Goal: Communication & Community: Answer question/provide support

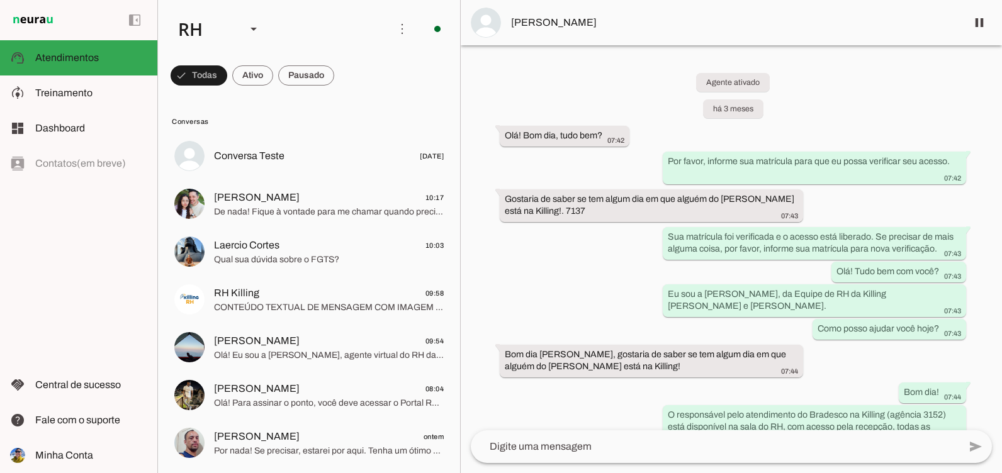
scroll to position [3629, 0]
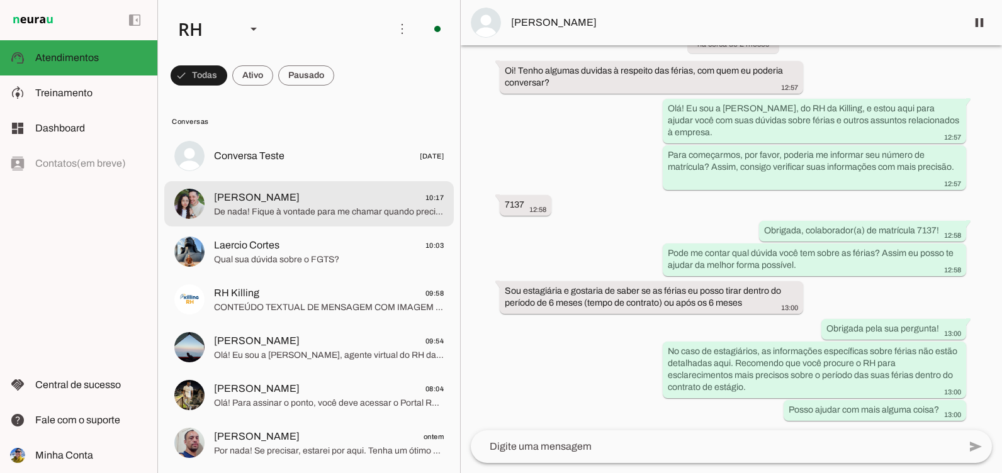
click at [277, 206] on span "De nada! Fique à vontade para me chamar quando precisar. Tenha um ótimo retorno…" at bounding box center [329, 212] width 230 height 13
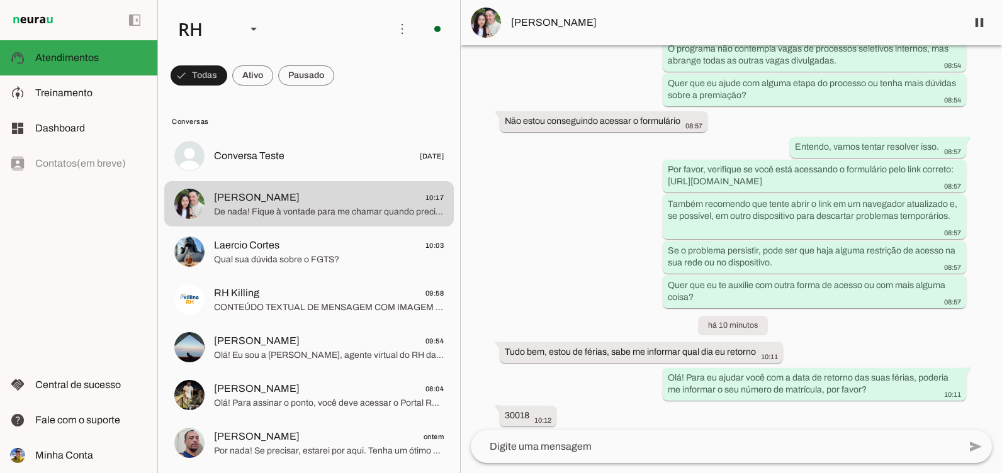
scroll to position [11152, 0]
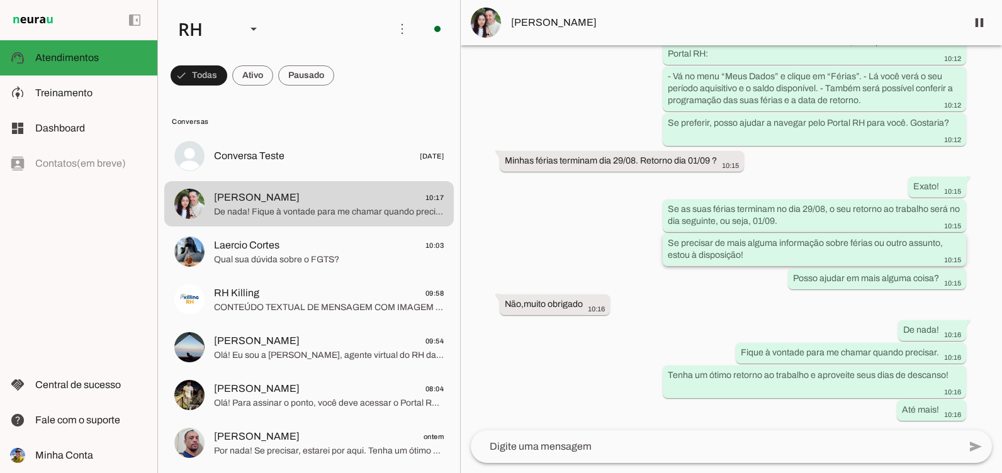
drag, startPoint x: 664, startPoint y: 237, endPoint x: 702, endPoint y: 242, distance: 38.0
click at [702, 242] on whatsapp-message-bubble "Se precisar de mais alguma informação sobre férias ou outro assunto, estou à di…" at bounding box center [814, 249] width 303 height 33
drag, startPoint x: 702, startPoint y: 242, endPoint x: 650, endPoint y: 315, distance: 89.4
click at [657, 313] on div "há 11 meses Bom dia tudo bem 08:00 Bom dia. Por favor, informe sua matrícula pa…" at bounding box center [731, 237] width 541 height 385
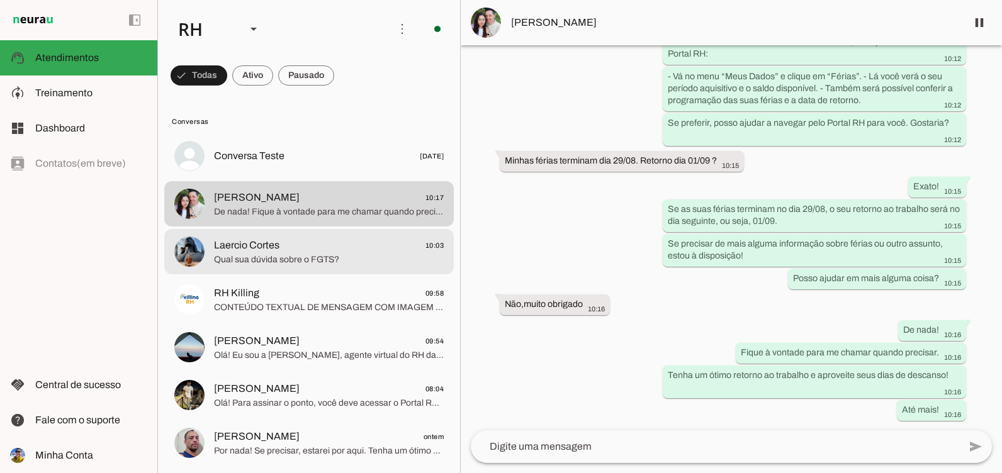
click at [333, 248] on span "Laercio Cortes 10:03" at bounding box center [329, 246] width 230 height 16
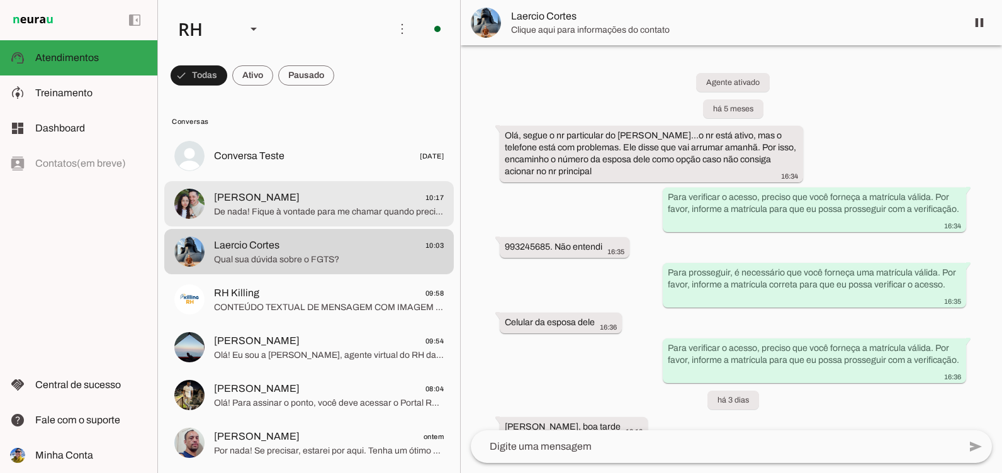
scroll to position [435, 0]
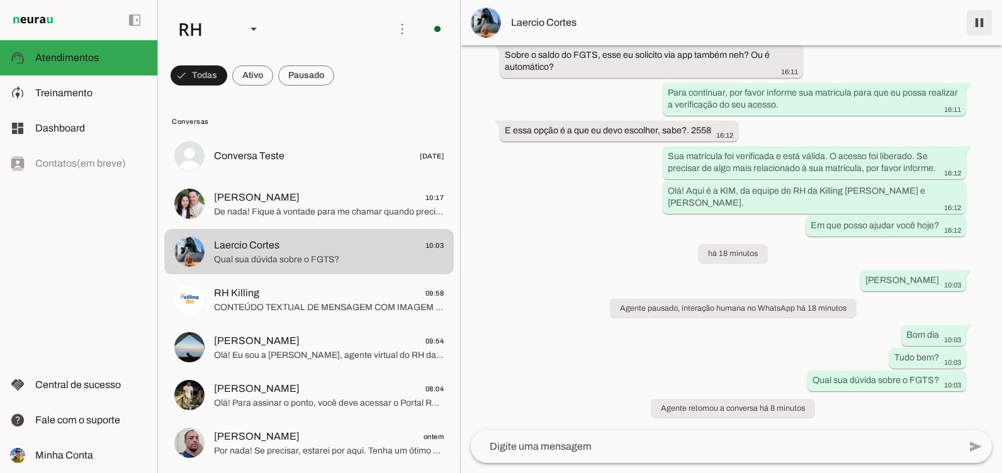
click at [974, 31] on span at bounding box center [979, 23] width 30 height 30
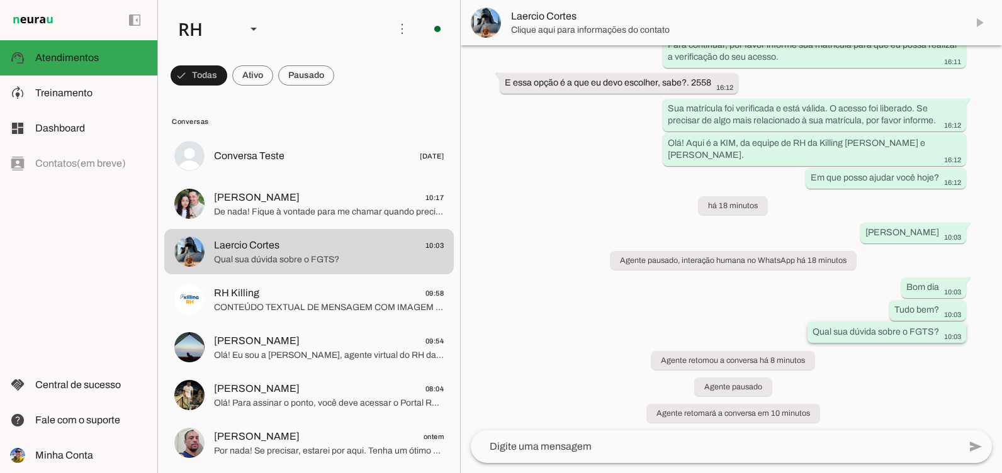
scroll to position [488, 0]
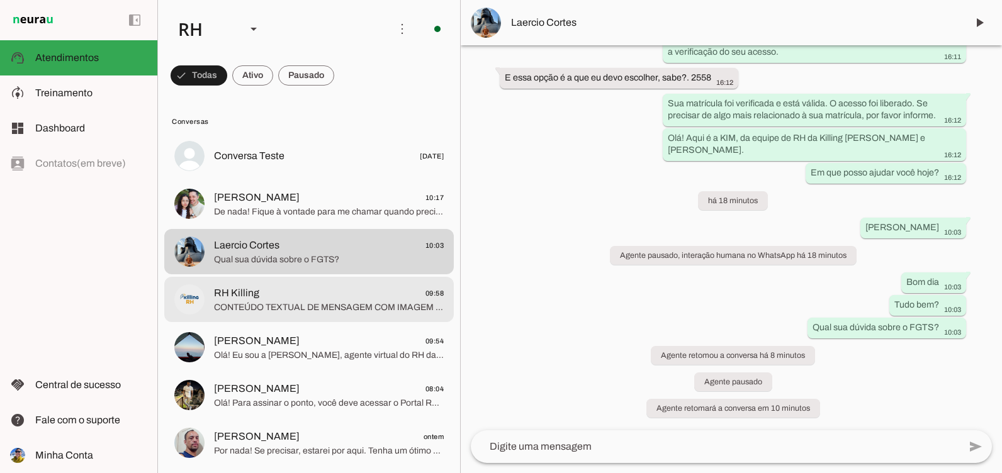
click at [369, 298] on span "RH Killing 09:58" at bounding box center [329, 294] width 230 height 16
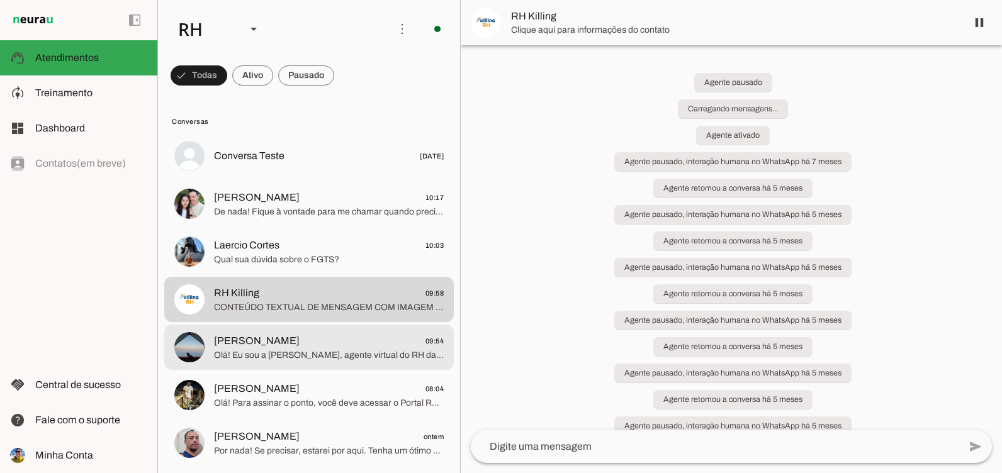
click at [352, 179] on md-item "[PERSON_NAME] 09:54 Olá! Eu sou a [PERSON_NAME], agente virtual do RH da Killin…" at bounding box center [308, 155] width 289 height 45
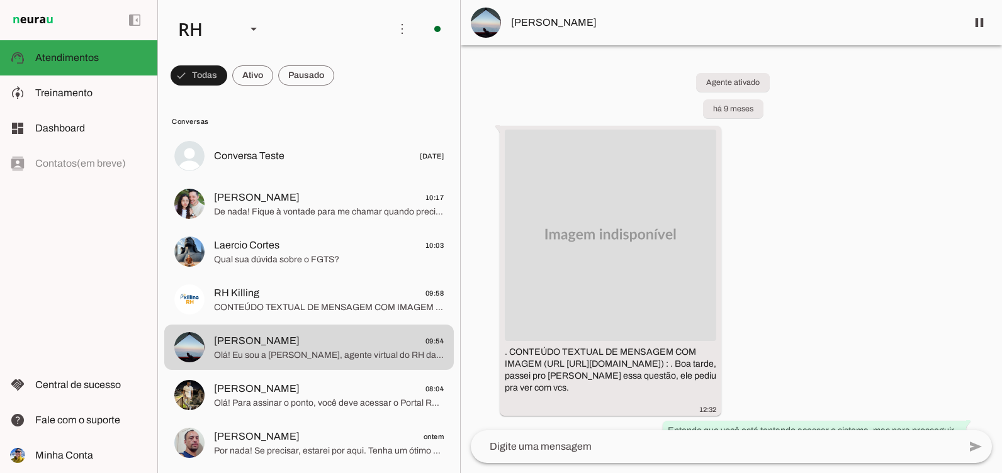
scroll to position [3504, 0]
